Goal: Task Accomplishment & Management: Complete application form

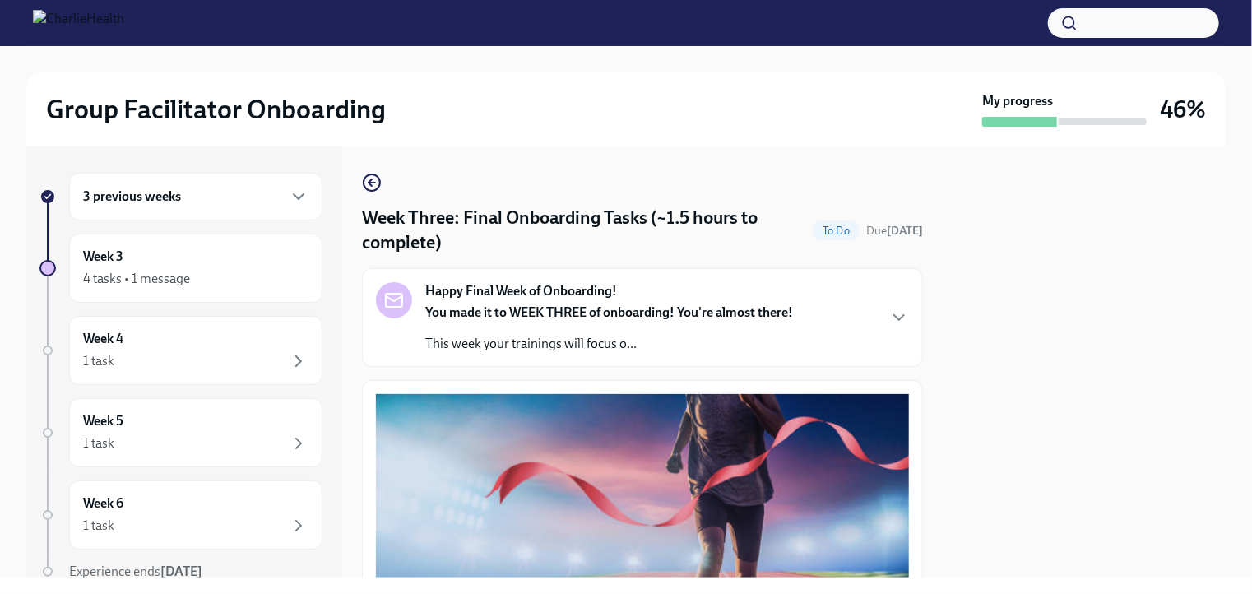
click at [207, 214] on div "3 previous weeks" at bounding box center [195, 197] width 253 height 48
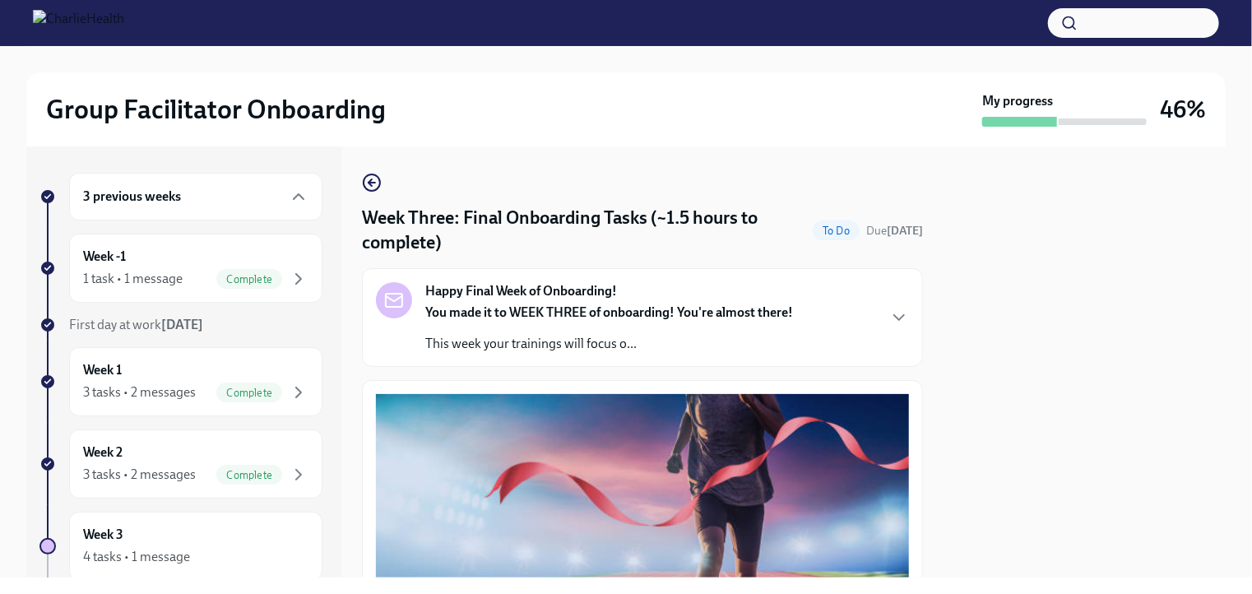
click at [207, 214] on div "3 previous weeks" at bounding box center [195, 197] width 253 height 48
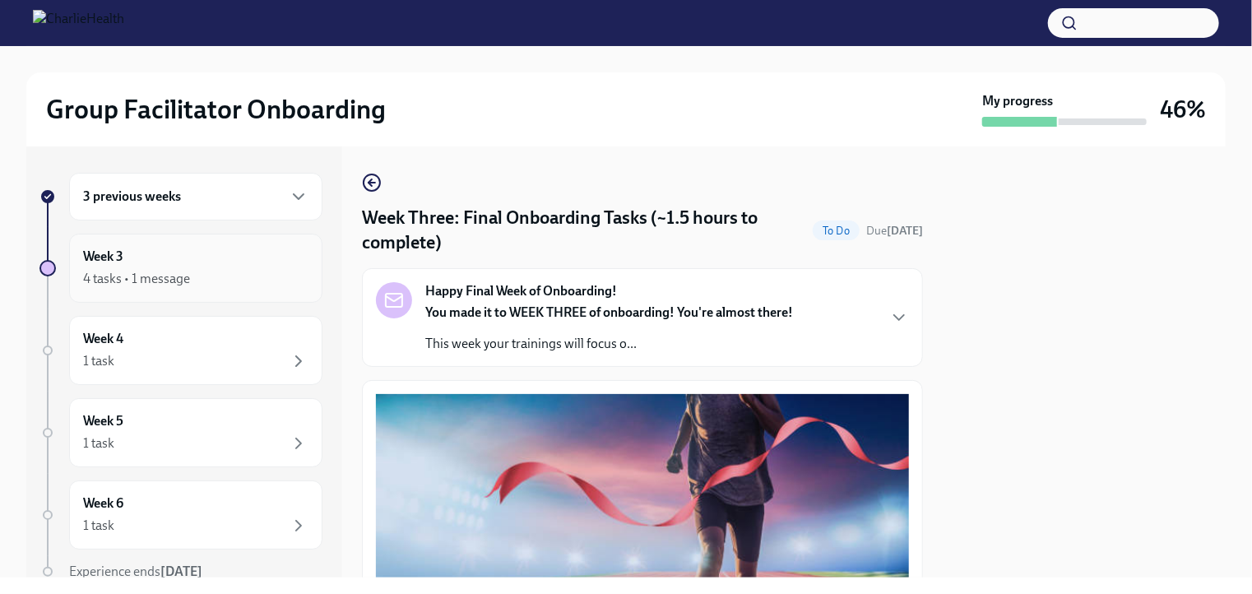
click at [206, 251] on div "Week 3 4 tasks • 1 message" at bounding box center [195, 268] width 225 height 41
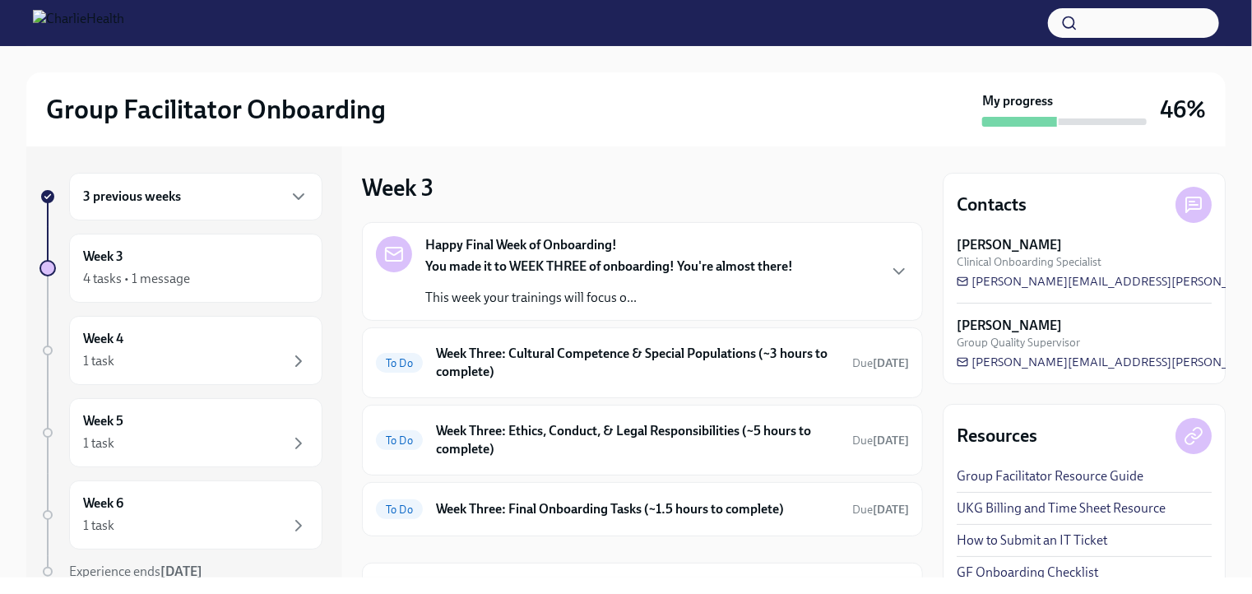
click at [564, 256] on div "Happy Final Week of Onboarding! You made it to WEEK THREE of onboarding! You're…" at bounding box center [609, 271] width 368 height 71
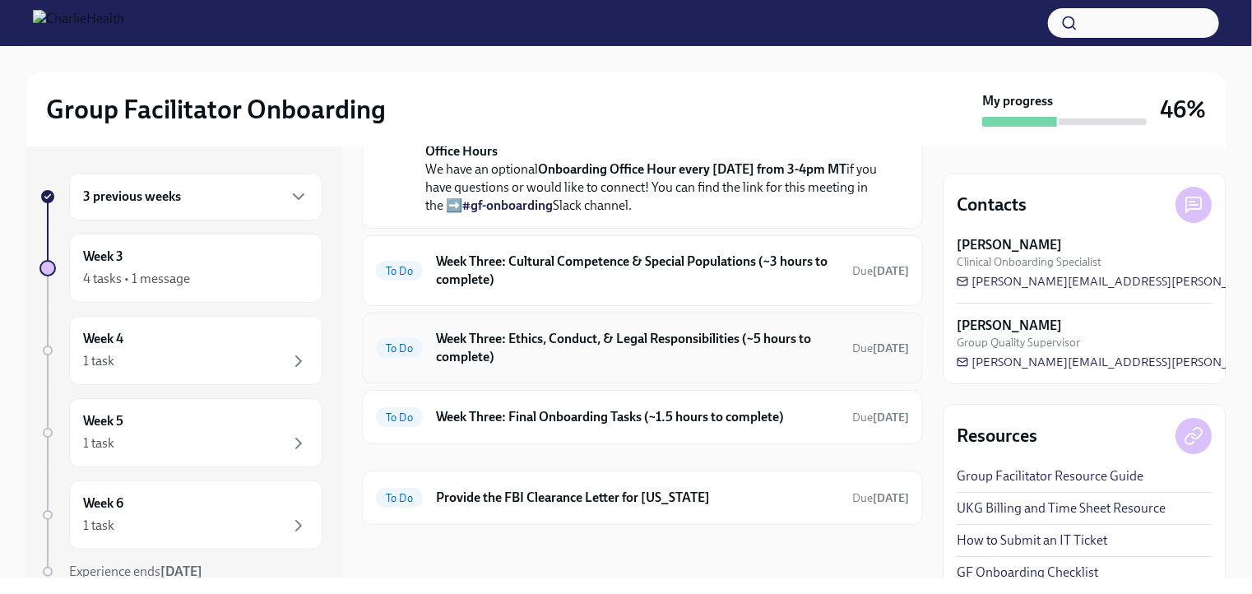
scroll to position [727, 0]
click at [612, 277] on h6 "Week Three: Cultural Competence & Special Populations (~3 hours to complete)" at bounding box center [637, 270] width 403 height 36
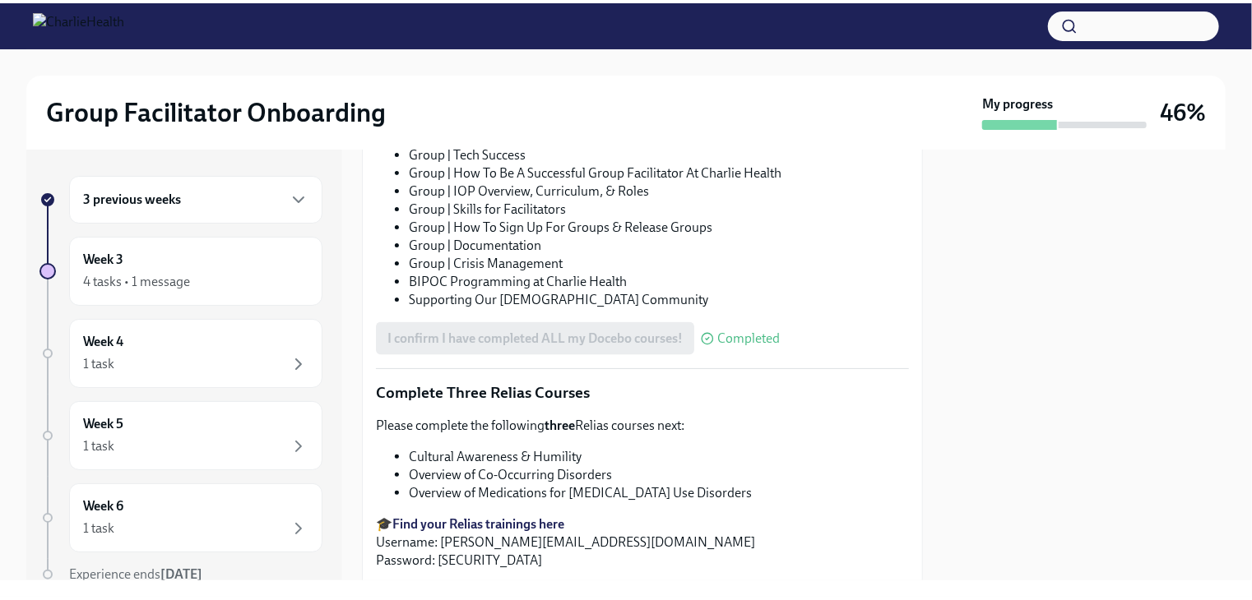
scroll to position [1257, 0]
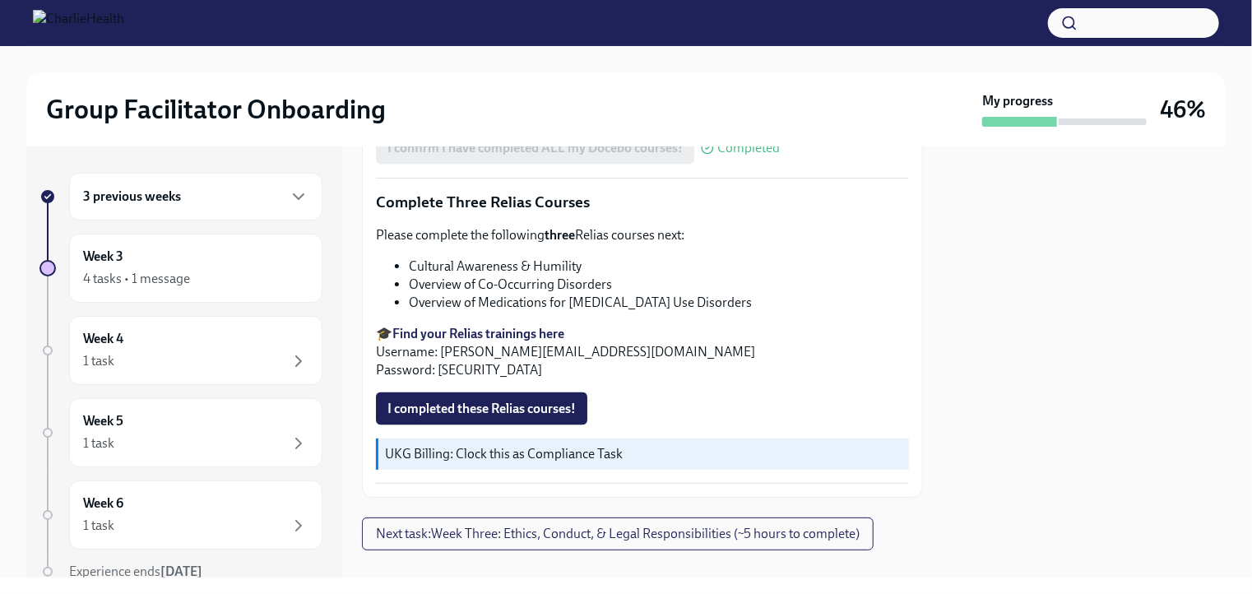
click at [525, 326] on strong "Find your Relias trainings here" at bounding box center [478, 334] width 172 height 16
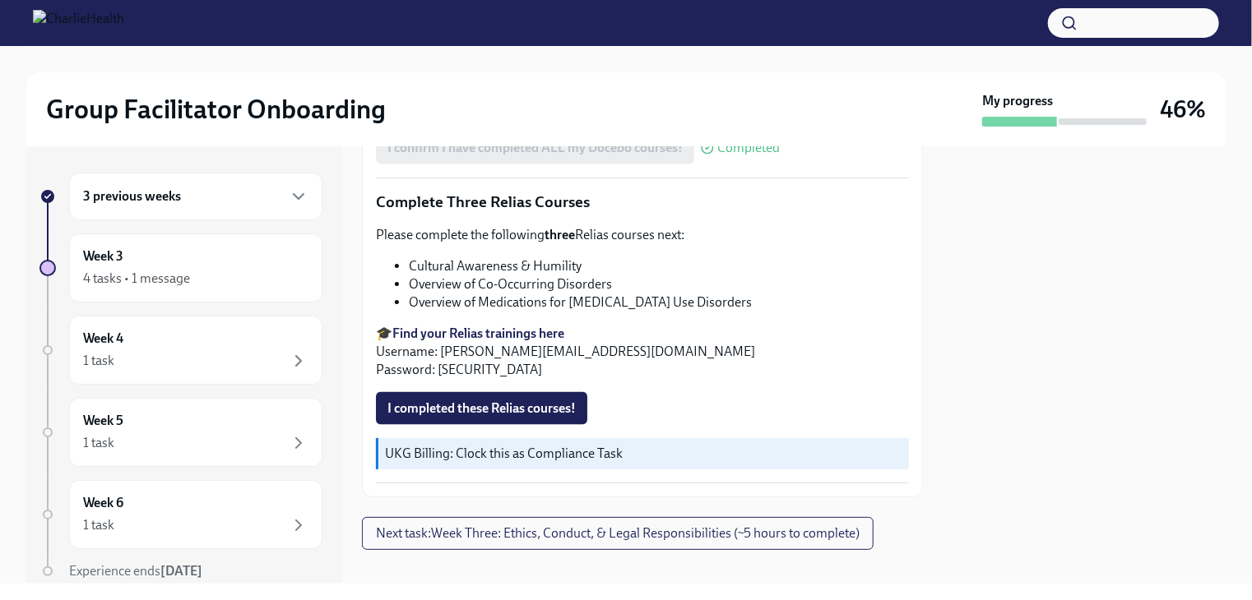
scroll to position [1251, 0]
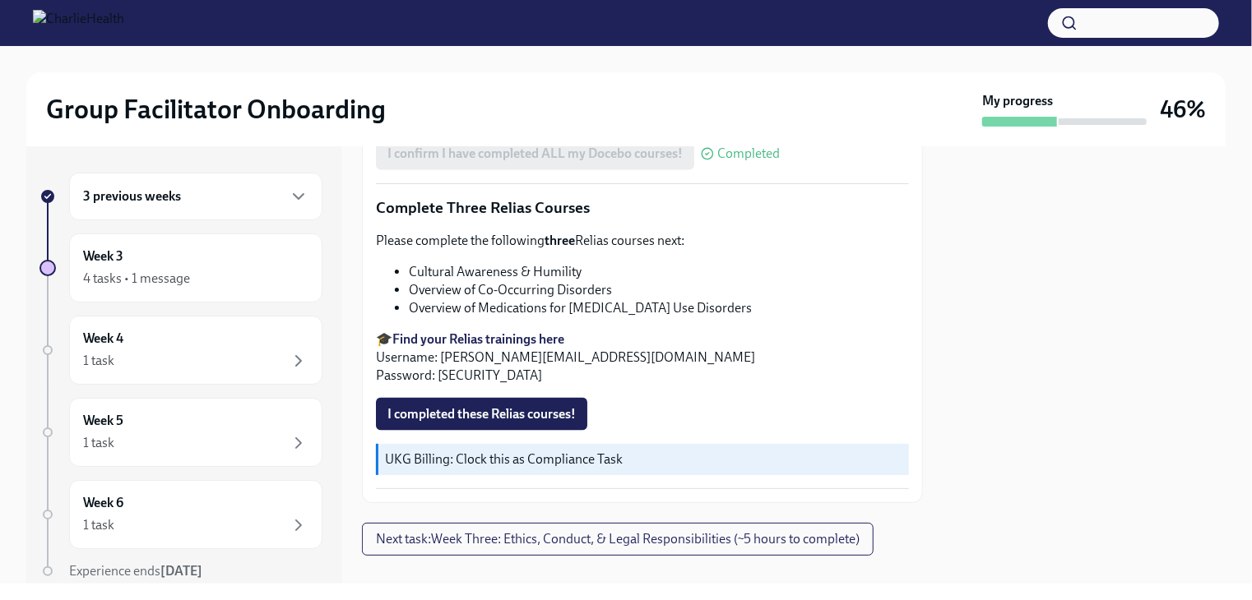
click at [518, 406] on span "I completed these Relias courses!" at bounding box center [481, 414] width 188 height 16
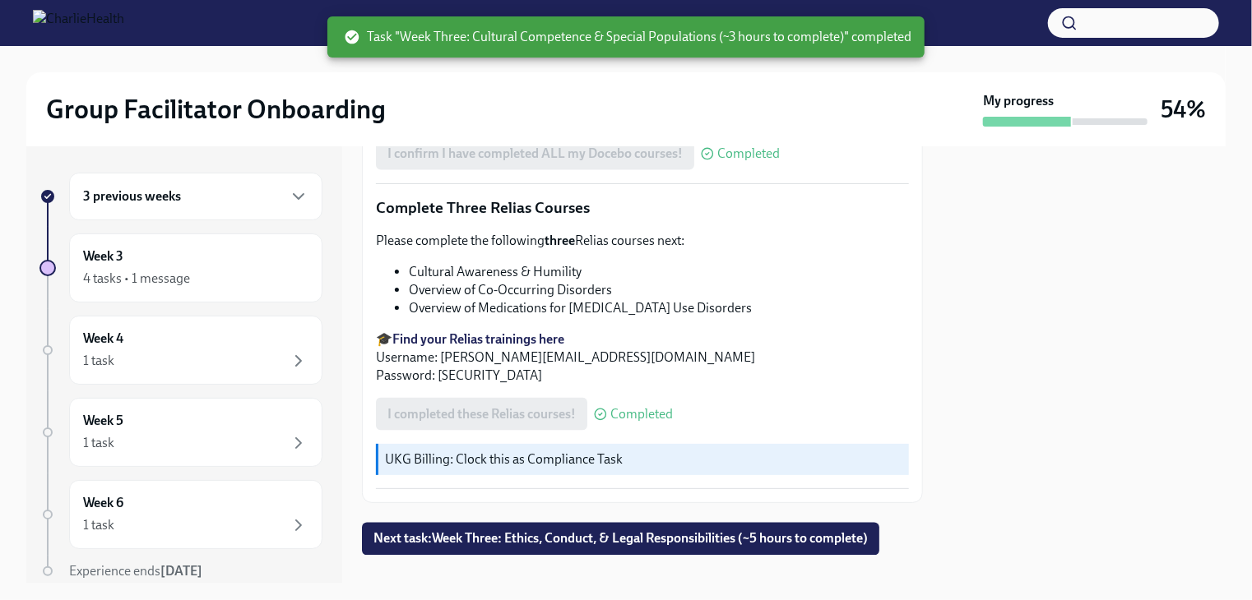
scroll to position [1252, 0]
click at [656, 530] on span "Next task : Week Three: Ethics, Conduct, & Legal Responsibilities (~5 hours to …" at bounding box center [620, 538] width 494 height 16
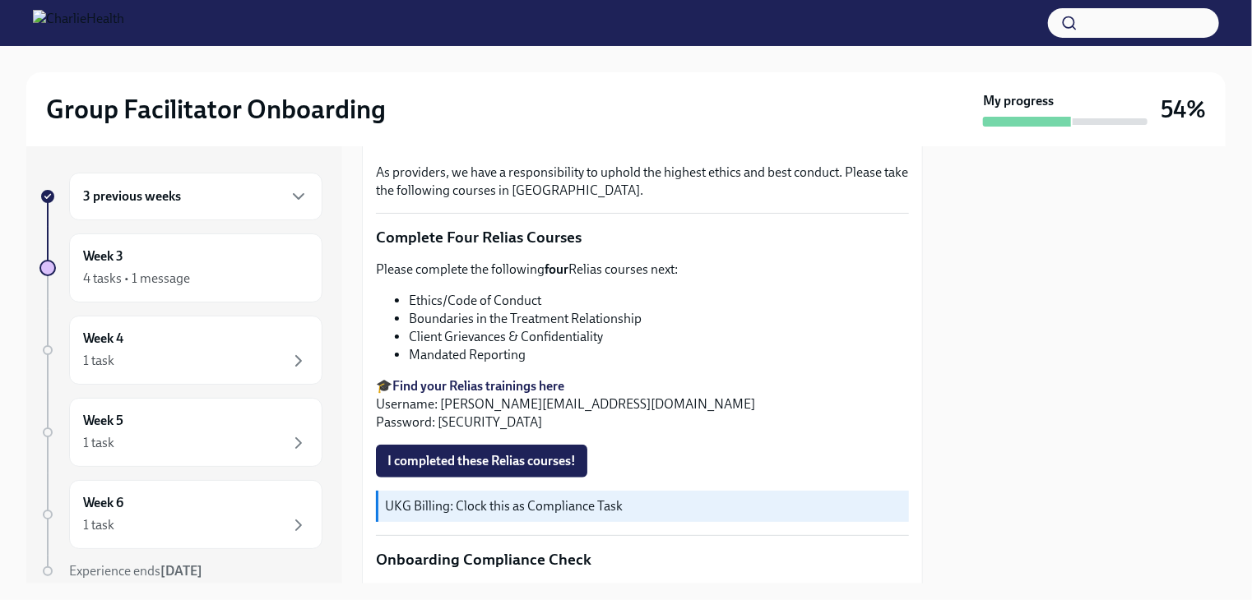
scroll to position [550, 0]
